Goal: Task Accomplishment & Management: Manage account settings

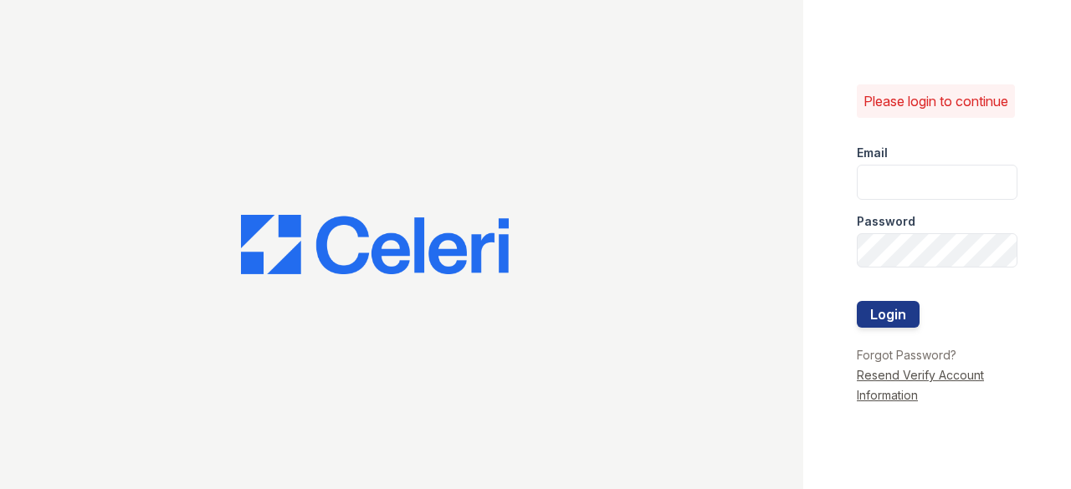
click at [908, 388] on link "Resend Verify Account Information" at bounding box center [919, 385] width 127 height 34
